Goal: Check status: Check status

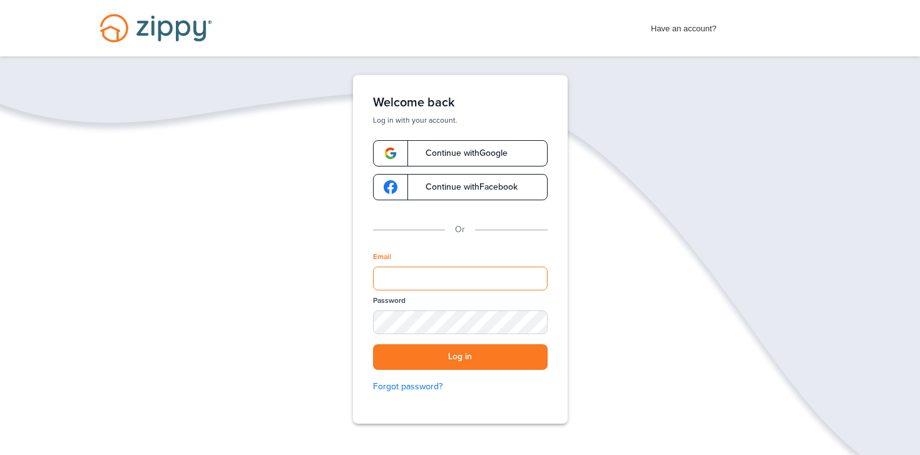
click at [476, 283] on input "Email" at bounding box center [460, 279] width 175 height 24
type input "**********"
click at [519, 357] on button "Log in" at bounding box center [460, 357] width 175 height 26
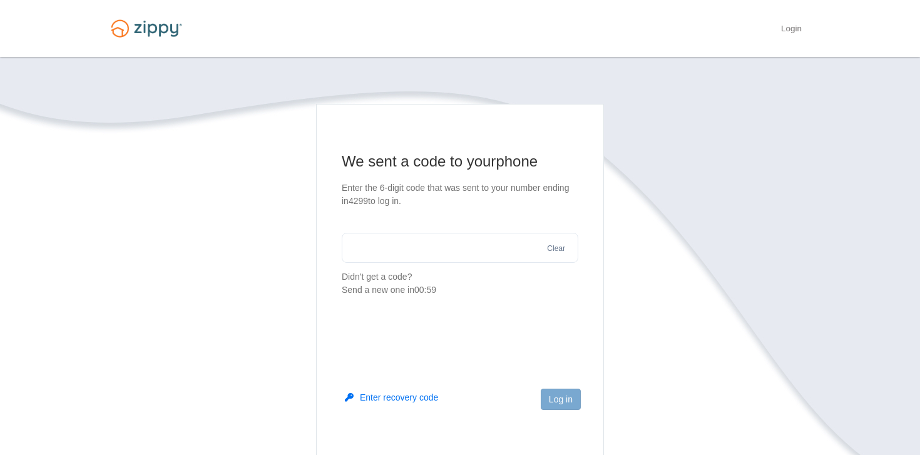
click at [467, 252] on input "text" at bounding box center [460, 248] width 237 height 30
type input "******"
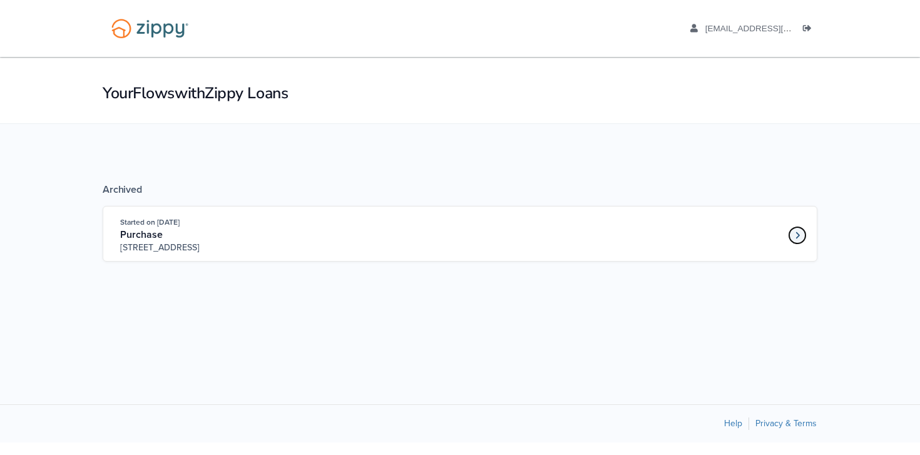
click at [803, 231] on link "Loan number 3994527" at bounding box center [797, 235] width 19 height 19
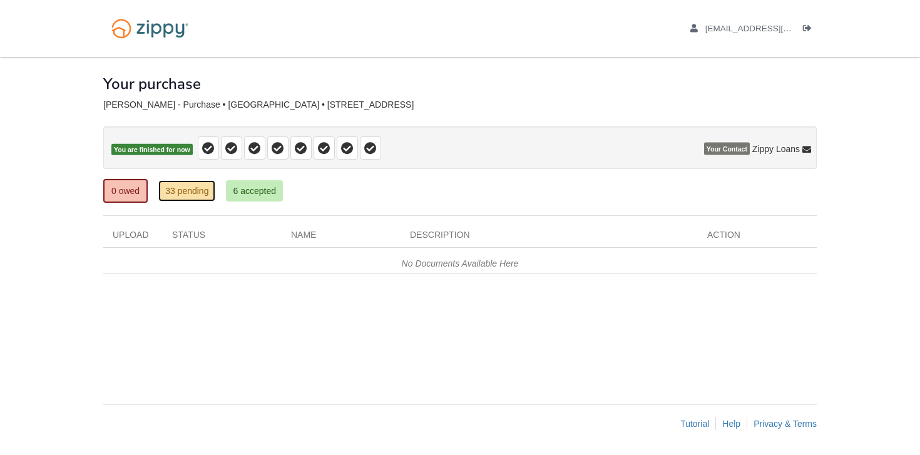
click at [196, 194] on link "33 pending" at bounding box center [186, 190] width 57 height 21
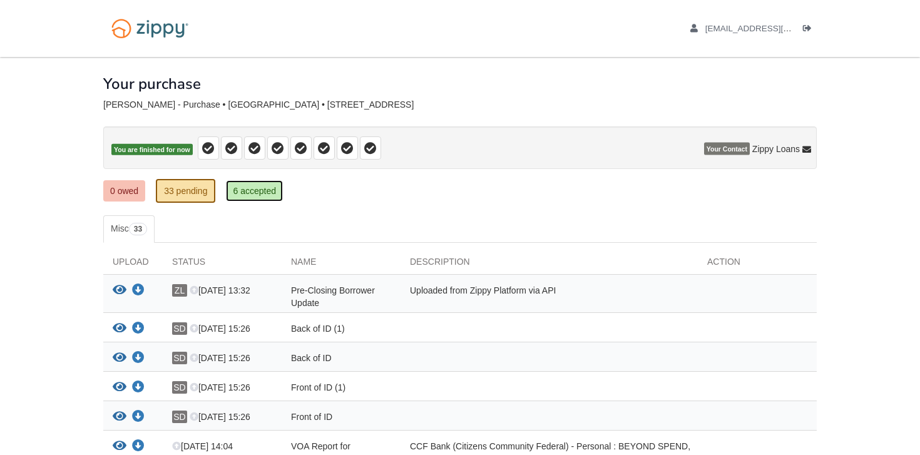
click at [250, 189] on link "6 accepted" at bounding box center [254, 190] width 57 height 21
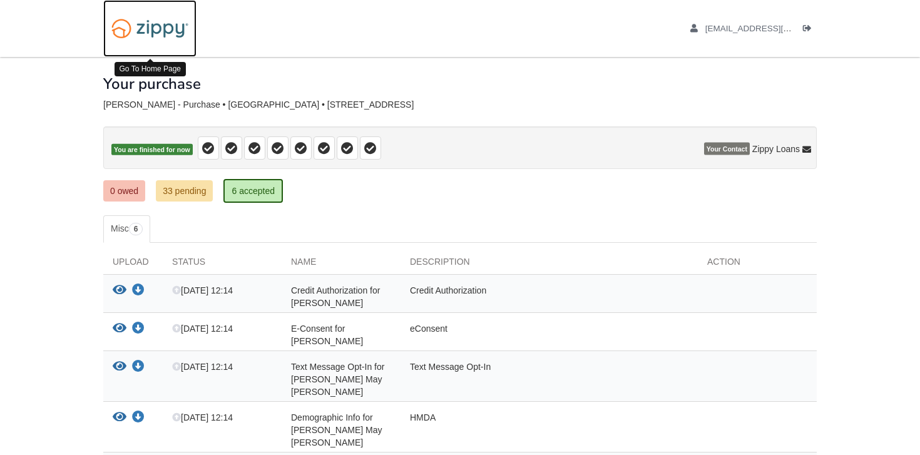
click at [172, 31] on img at bounding box center [149, 29] width 93 height 32
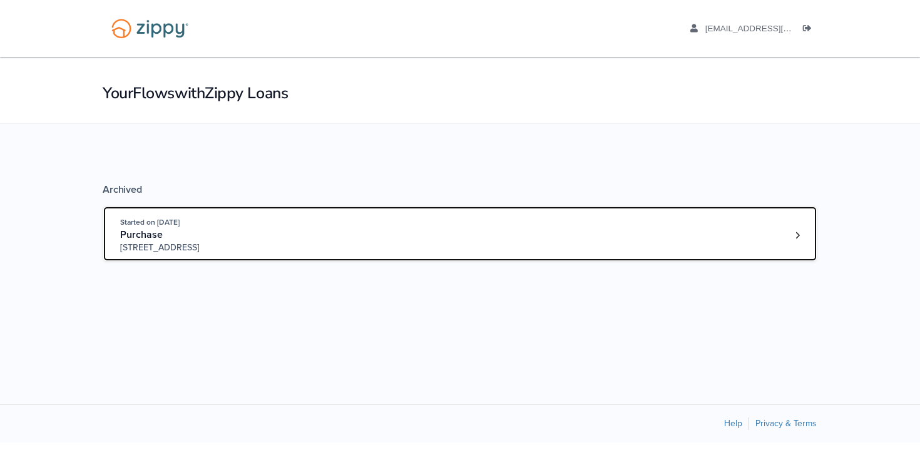
click at [227, 245] on span "32 Camelot Lane, Site 67, RiceLake, WI, 54868" at bounding box center [215, 248] width 191 height 13
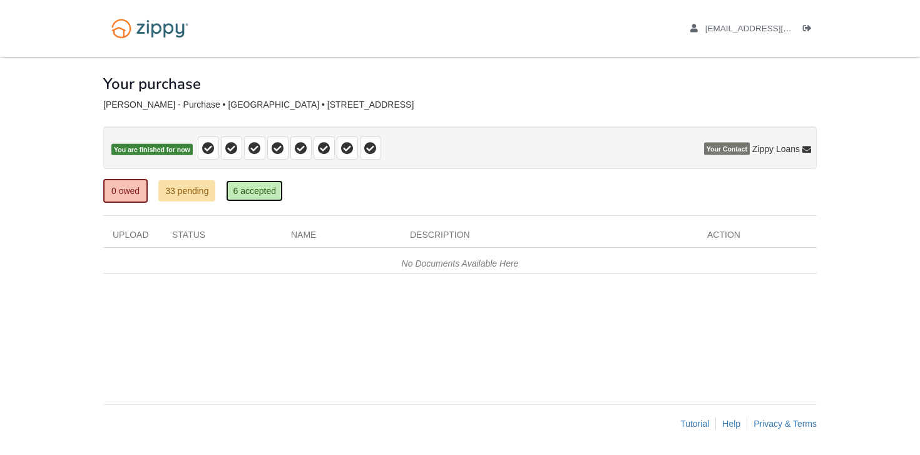
click at [238, 194] on link "6 accepted" at bounding box center [254, 190] width 57 height 21
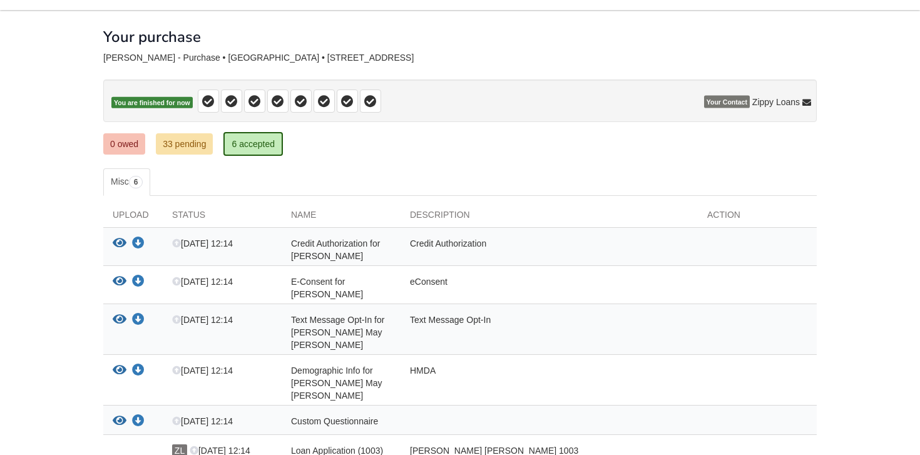
scroll to position [128, 0]
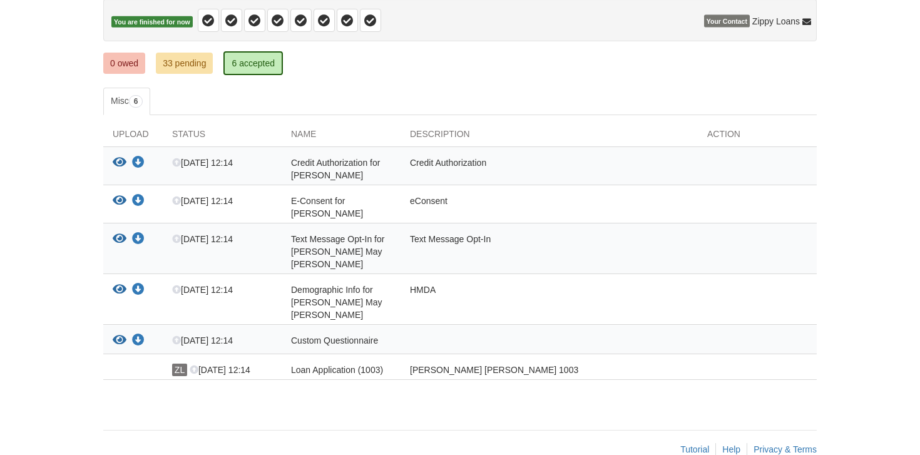
click at [318, 180] on span "Loan Application (1003)" at bounding box center [335, 169] width 89 height 23
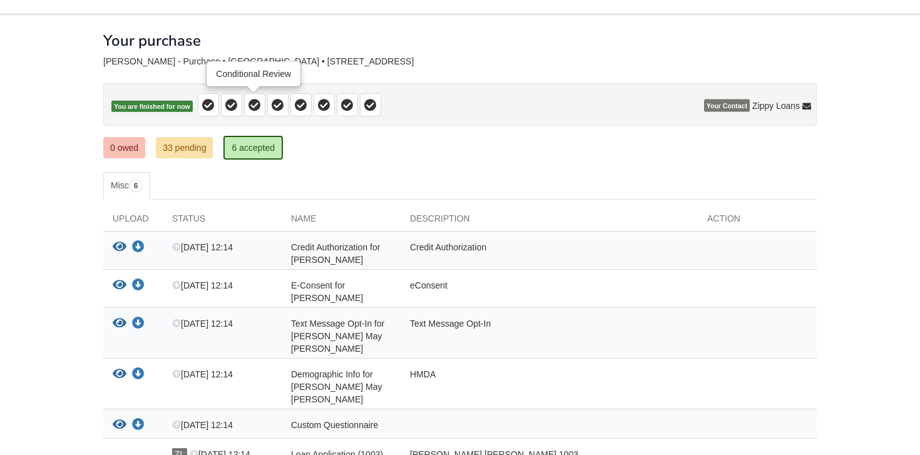
scroll to position [0, 0]
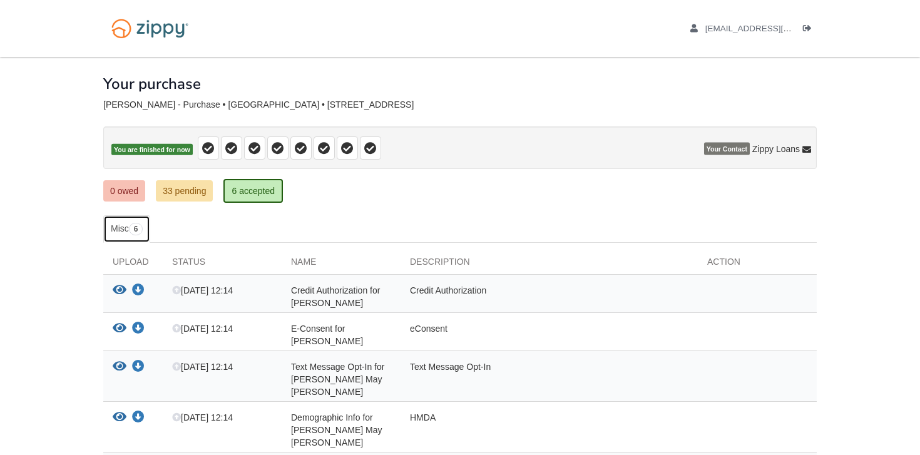
click at [138, 232] on span "6" at bounding box center [136, 229] width 14 height 13
